Goal: Submit feedback/report problem

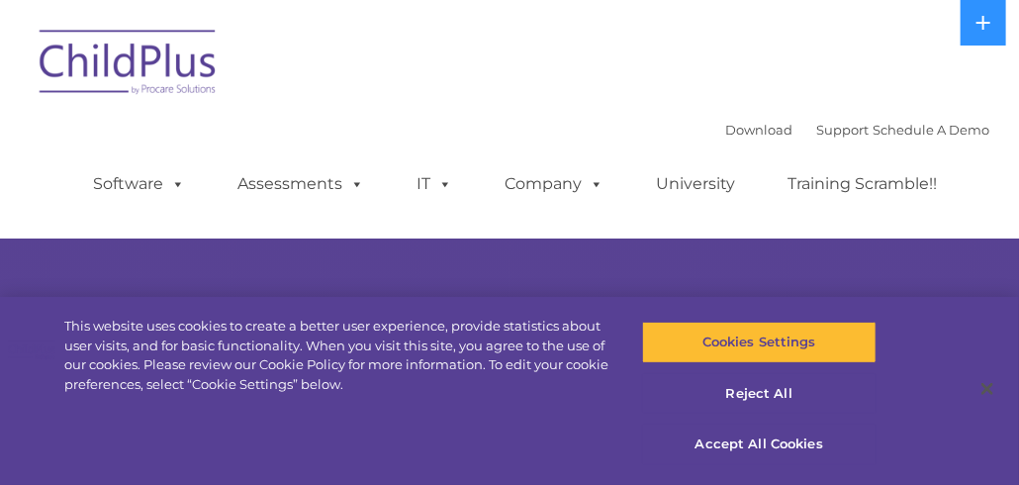
select select "MEDIUM"
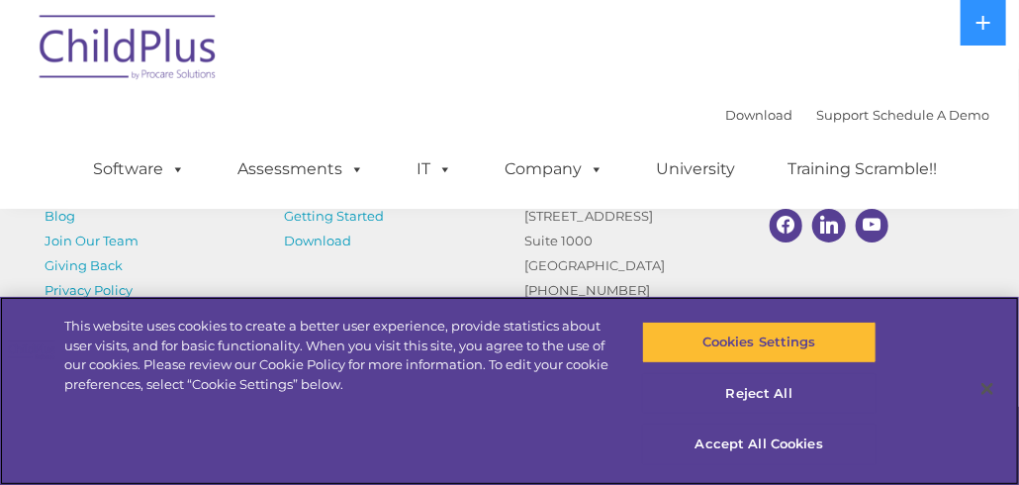
scroll to position [2633, 0]
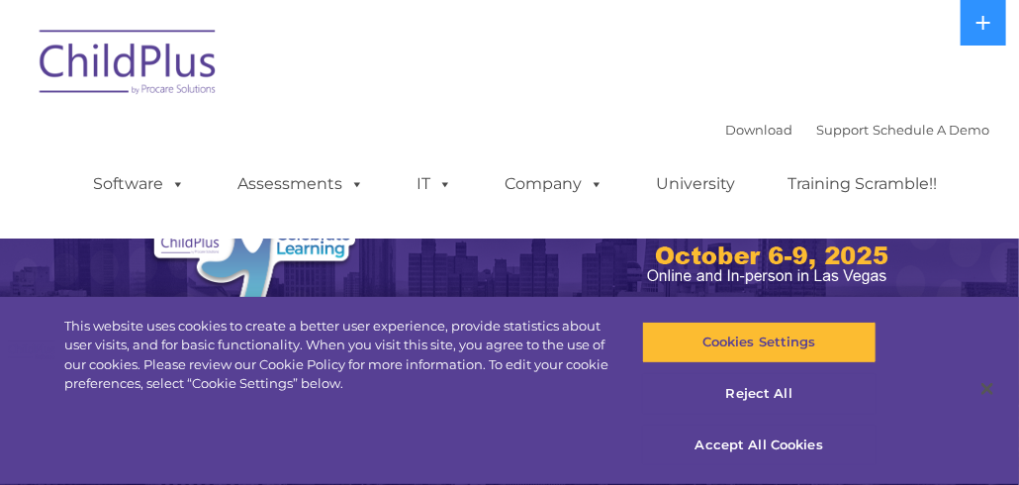
select select "MEDIUM"
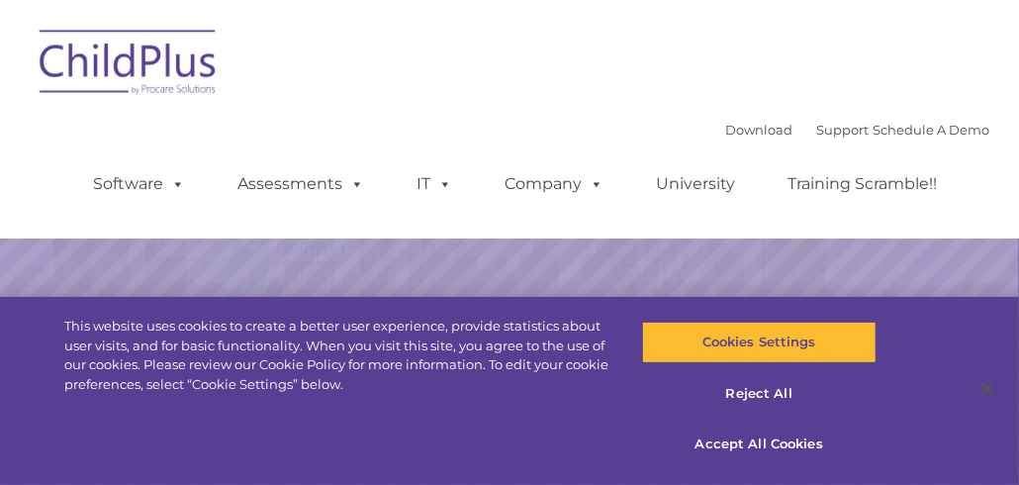
select select "MEDIUM"
